Goal: Task Accomplishment & Management: Manage account settings

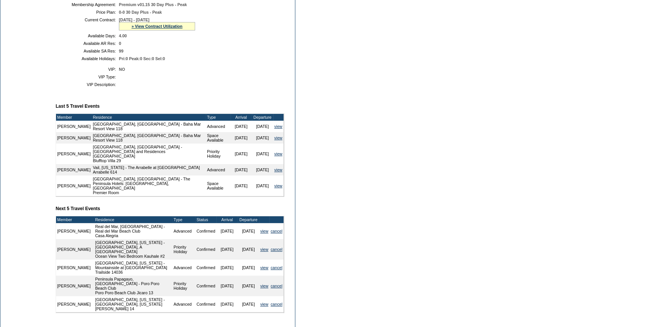
scroll to position [208, 0]
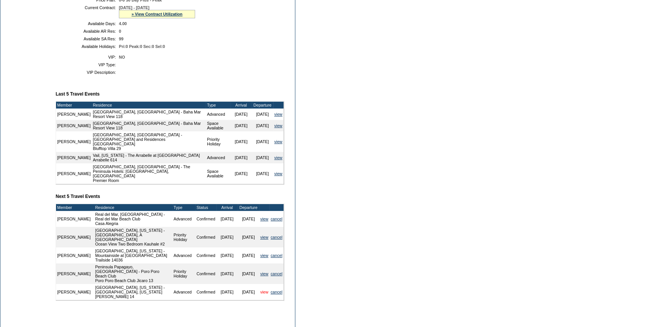
click at [261, 290] on link "view" at bounding box center [264, 292] width 8 height 5
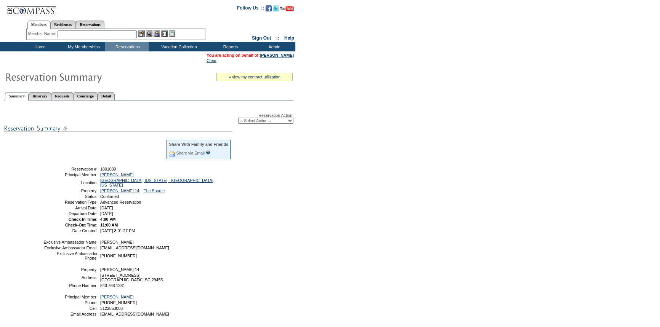
click at [262, 121] on select "-- Select Action -- Modify Reservation Dates Modify Reservation Cost Modify Occ…" at bounding box center [265, 121] width 55 height 6
select select "ChangeDates"
click at [238, 118] on select "-- Select Action -- Modify Reservation Dates Modify Reservation Cost Modify Occ…" at bounding box center [265, 121] width 55 height 6
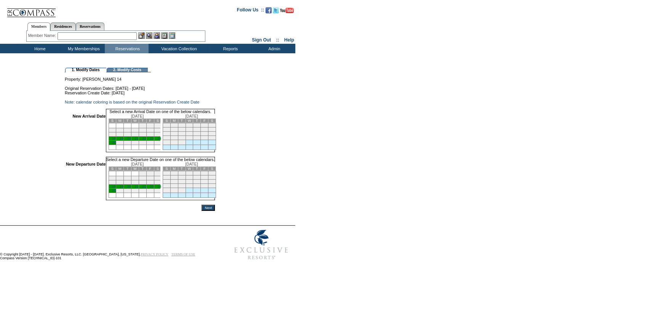
click at [124, 141] on link "19" at bounding box center [122, 139] width 4 height 4
click at [116, 194] on link "25" at bounding box center [114, 192] width 4 height 4
